Goal: Information Seeking & Learning: Learn about a topic

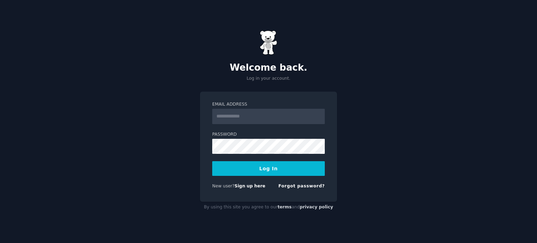
click at [250, 115] on input "Email Address" at bounding box center [268, 116] width 113 height 15
type input "**********"
click at [264, 166] on button "Log In" at bounding box center [268, 168] width 113 height 15
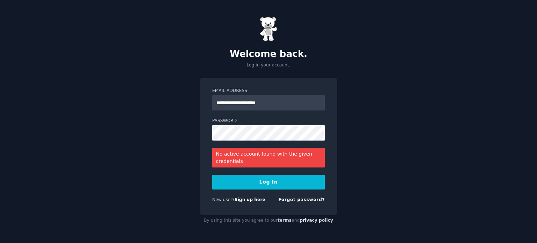
click at [265, 181] on button "Log In" at bounding box center [268, 182] width 113 height 15
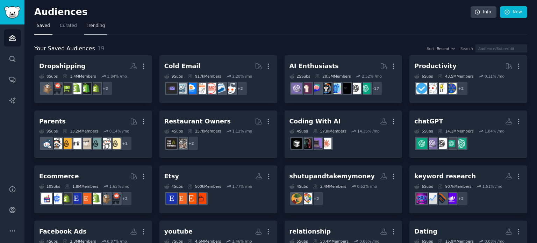
click at [88, 26] on span "Trending" at bounding box center [96, 26] width 18 height 6
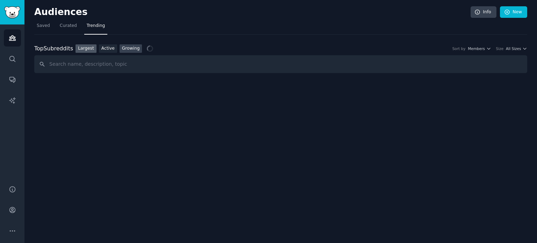
click at [126, 49] on link "Growing" at bounding box center [131, 48] width 23 height 9
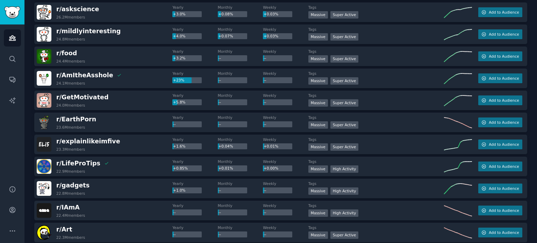
scroll to position [455, 0]
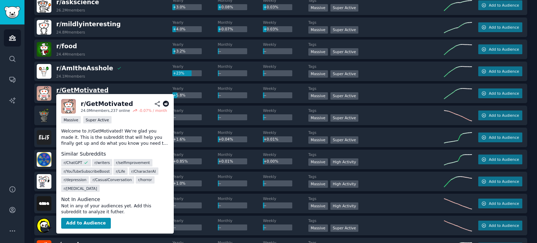
click at [95, 91] on span "r/ GetMotivated" at bounding box center [82, 90] width 52 height 7
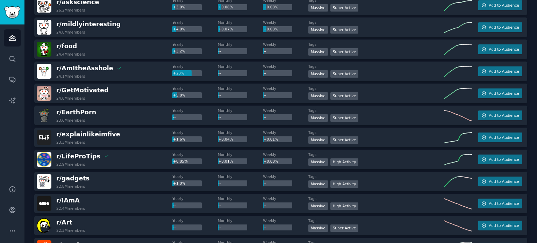
click at [84, 87] on span "r/ GetMotivated" at bounding box center [82, 90] width 52 height 7
click at [119, 96] on div "r/ GetMotivated 24.0M members" at bounding box center [105, 93] width 136 height 15
